Goal: Task Accomplishment & Management: Manage account settings

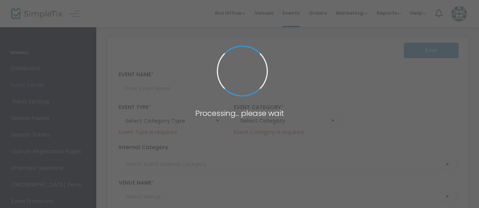
type input "Sunset Cruise"
type textarea "Join us on an evening boat tour of Bear Creek Lake.One of our talented marina s…"
checkbox input "true"
type input "Register Now"
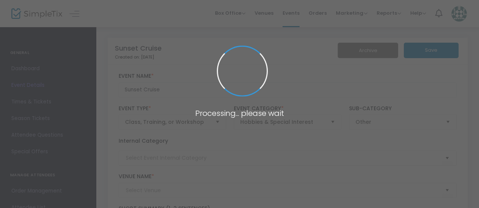
type input "Bear Lake Reserve"
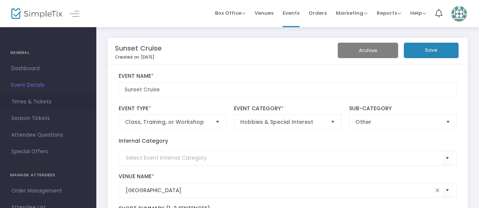
click at [23, 102] on span "Times & Tickets" at bounding box center [48, 102] width 74 height 10
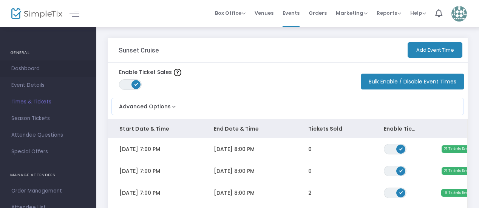
click at [38, 69] on span "Dashboard" at bounding box center [48, 69] width 74 height 10
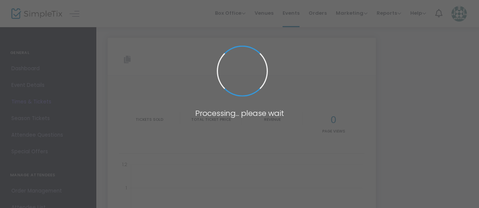
type input "https://www.simpletix.com/e/sunset-cruise-tickets-208161"
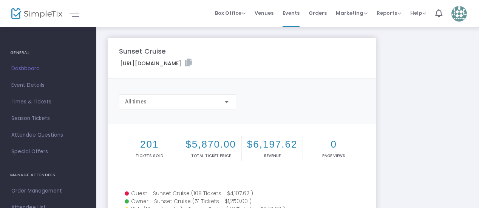
click at [36, 86] on span "Event Details" at bounding box center [48, 86] width 74 height 10
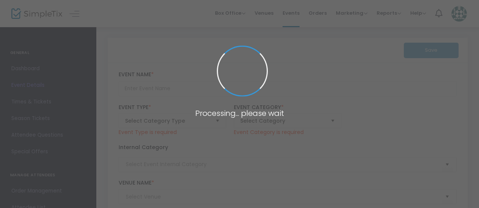
type input "Sunset Cruise"
type textarea "Join us on an evening boat tour of Bear Creek Lake.One of our talented marina s…"
checkbox input "true"
type input "Register Now"
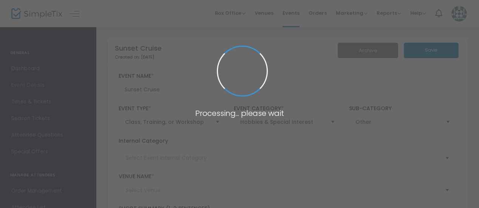
type input "Bear Lake Reserve"
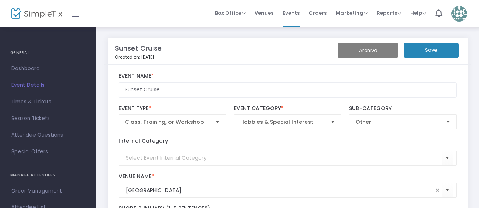
scroll to position [3, 0]
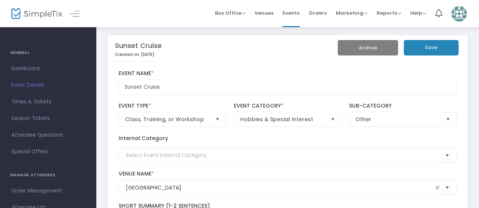
click at [39, 12] on img at bounding box center [36, 13] width 51 height 11
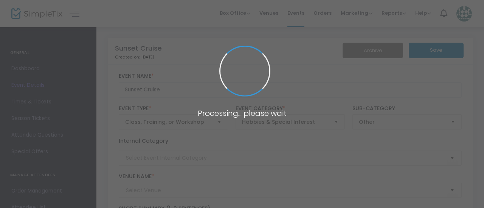
type input "[GEOGRAPHIC_DATA]"
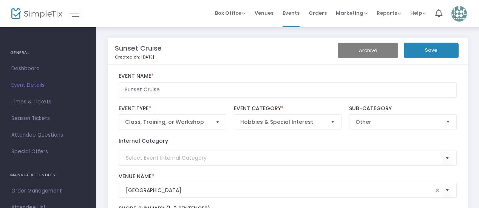
click at [33, 11] on img at bounding box center [36, 13] width 51 height 11
